Goal: Task Accomplishment & Management: Manage account settings

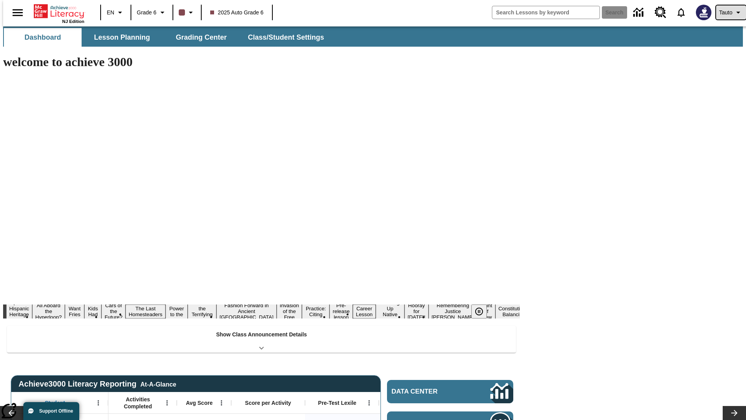
click at [727, 12] on span "Tauto" at bounding box center [725, 13] width 13 height 8
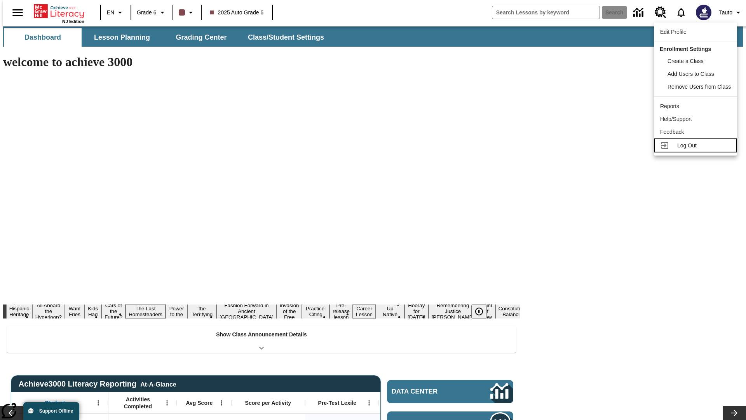
click at [697, 145] on span "Log Out" at bounding box center [686, 145] width 19 height 6
